Goal: Task Accomplishment & Management: Manage account settings

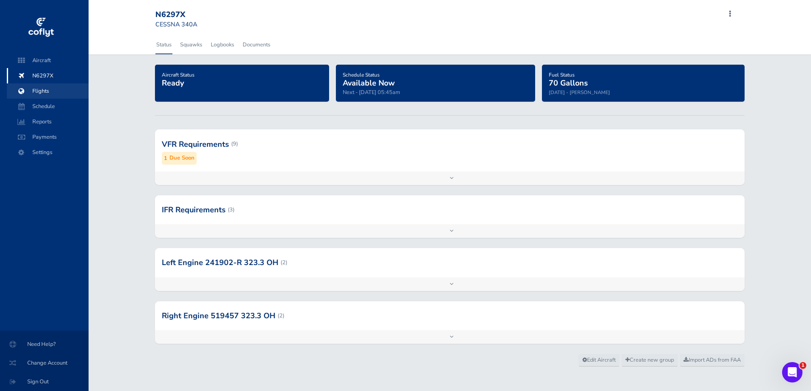
click at [46, 90] on span "Flights" at bounding box center [47, 90] width 65 height 15
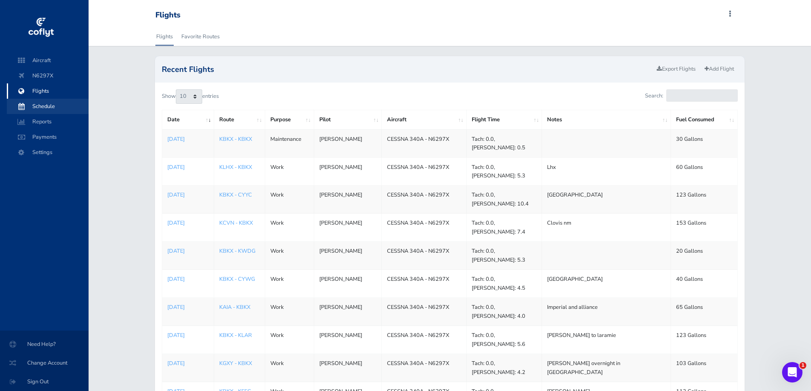
click at [54, 104] on span "Schedule" at bounding box center [47, 106] width 65 height 15
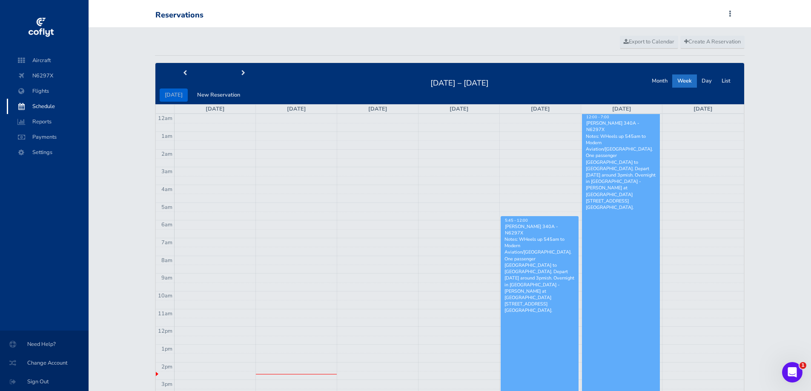
click at [554, 328] on link "5:45 - 12:00 [PERSON_NAME] 340A - N6297X Notes: WHeels up 545am to Modern Aviat…" at bounding box center [540, 377] width 78 height 323
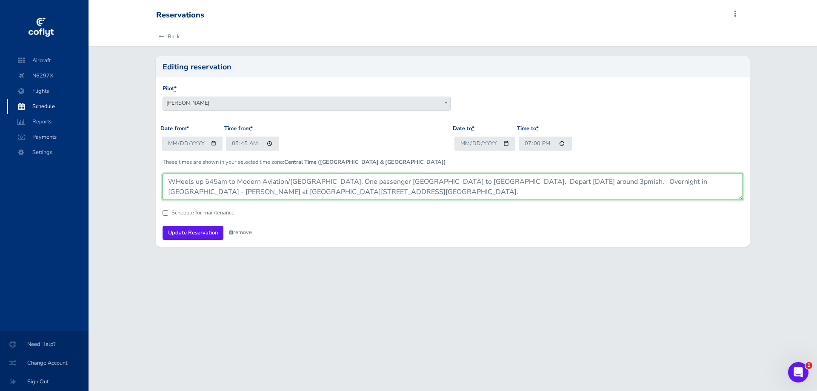
click at [206, 183] on textarea "WHeels up 545am to Modern Aviation/Centennial Airport. One passenger Fenske to …" at bounding box center [453, 187] width 581 height 26
type textarea "WHeels up 745am to Modern Aviation/Centennial Airport. One passenger Fenske to …"
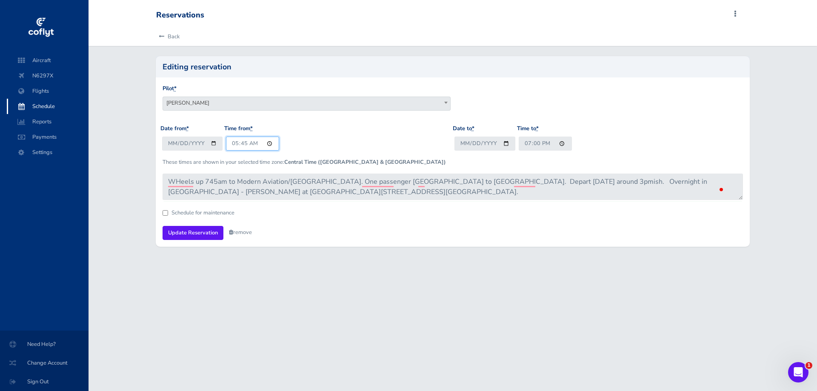
click at [236, 145] on input "05:45" at bounding box center [252, 144] width 53 height 14
type input "07:45"
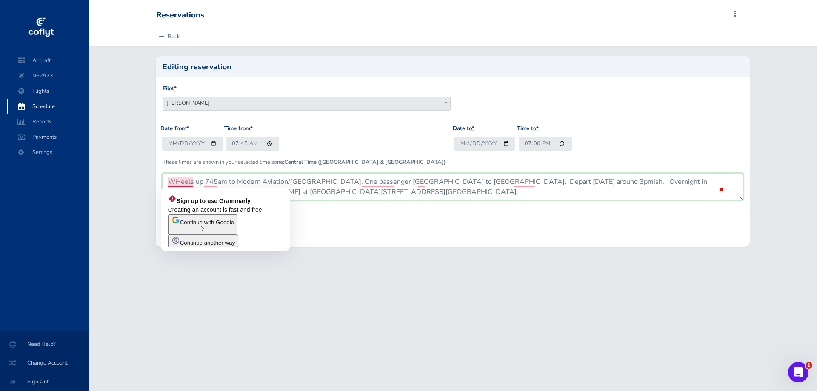
drag, startPoint x: 180, startPoint y: 180, endPoint x: 176, endPoint y: 183, distance: 5.0
click at [177, 183] on textarea "WHeels up 545am to Modern Aviation/Centennial Airport. One passenger Fenske to …" at bounding box center [453, 187] width 581 height 26
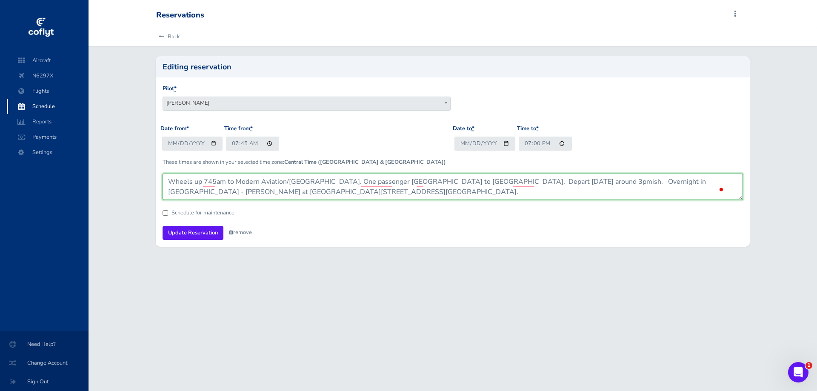
type textarea "Wheels up 745am to Modern Aviation/Centennial Airport. One passenger Fenske to …"
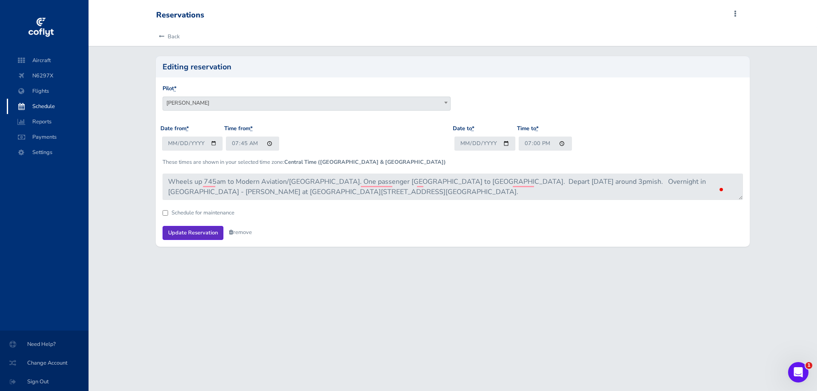
click at [192, 234] on input "Update Reservation" at bounding box center [193, 233] width 61 height 14
